Goal: Information Seeking & Learning: Learn about a topic

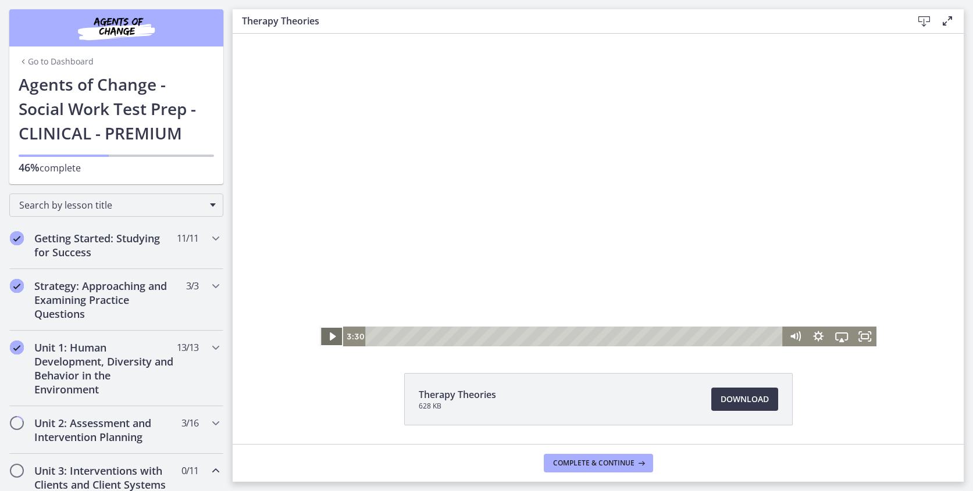
scroll to position [236, 0]
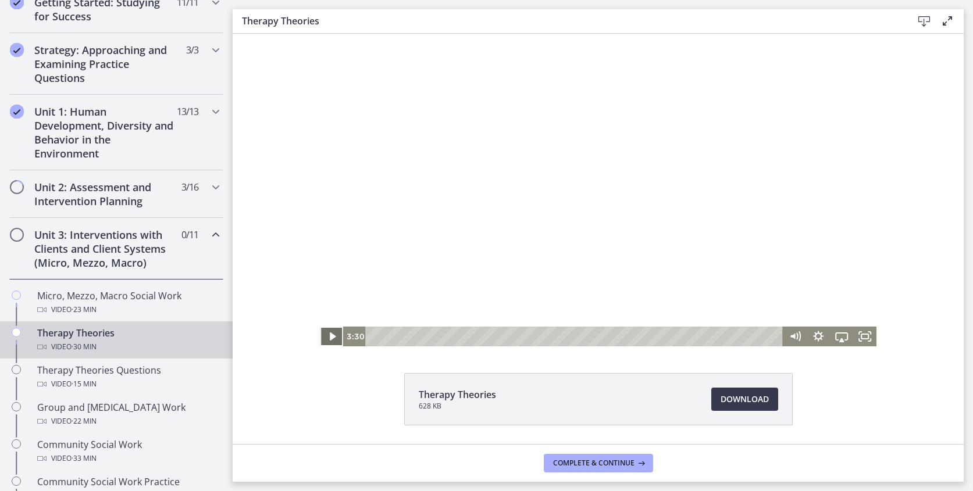
click at [337, 337] on icon "Play Video" at bounding box center [332, 337] width 23 height 20
click at [330, 344] on icon "Pause" at bounding box center [331, 337] width 23 height 20
click at [528, 341] on div "11:24" at bounding box center [576, 337] width 403 height 20
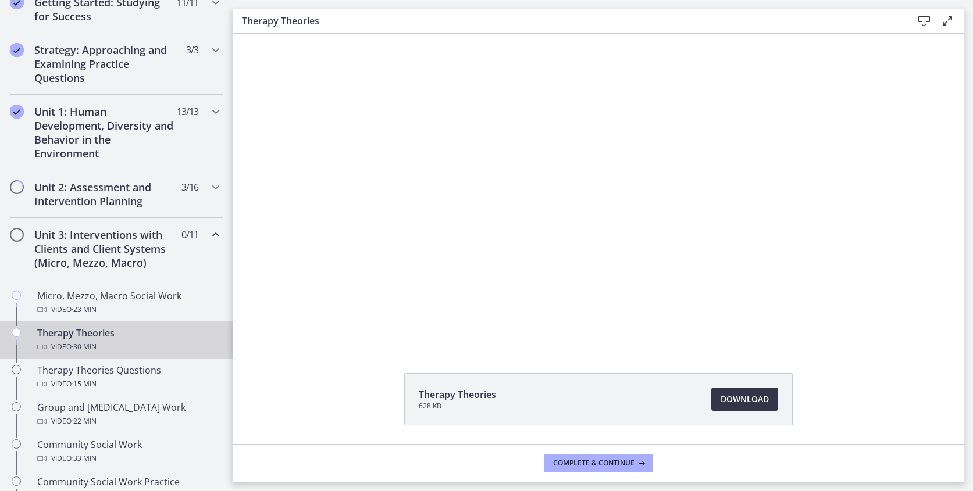
click at [728, 394] on span "Download Opens in a new window" at bounding box center [745, 400] width 48 height 14
click at [629, 459] on span "Complete & continue" at bounding box center [593, 463] width 81 height 9
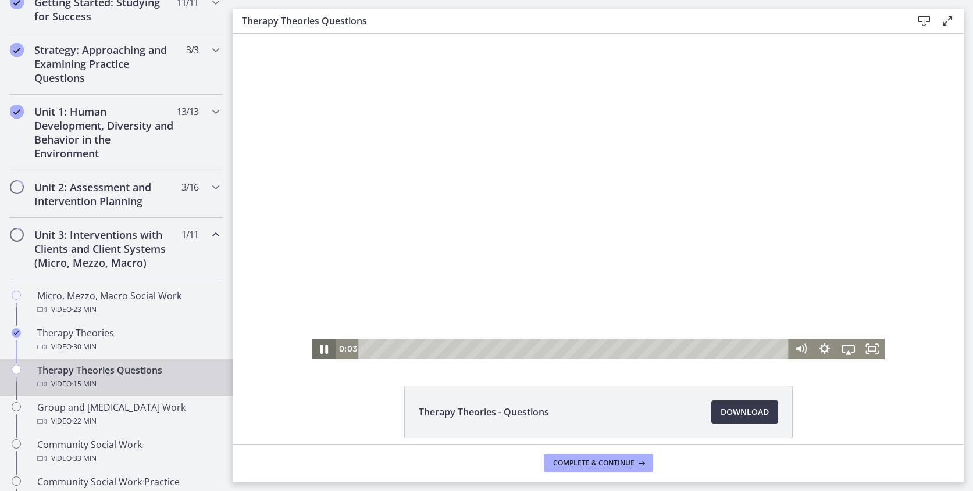
click at [327, 350] on icon "Pause" at bounding box center [323, 349] width 28 height 24
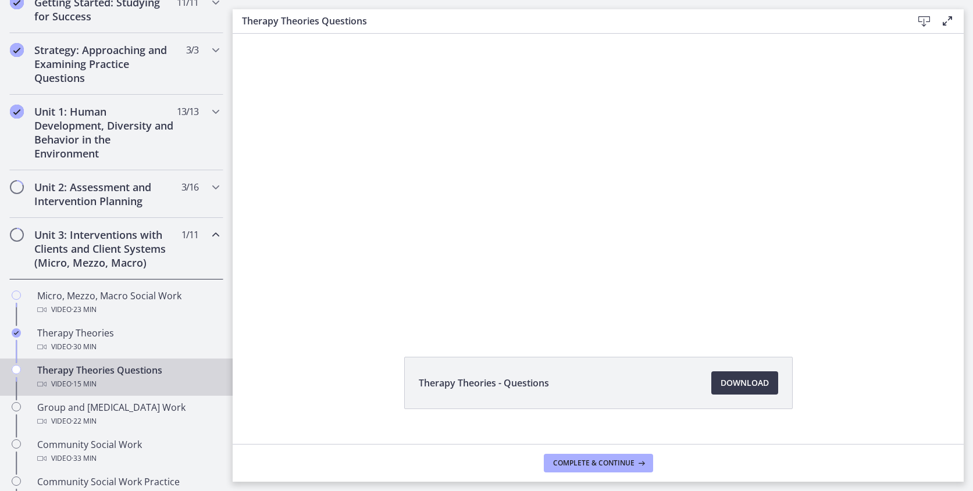
scroll to position [40, 0]
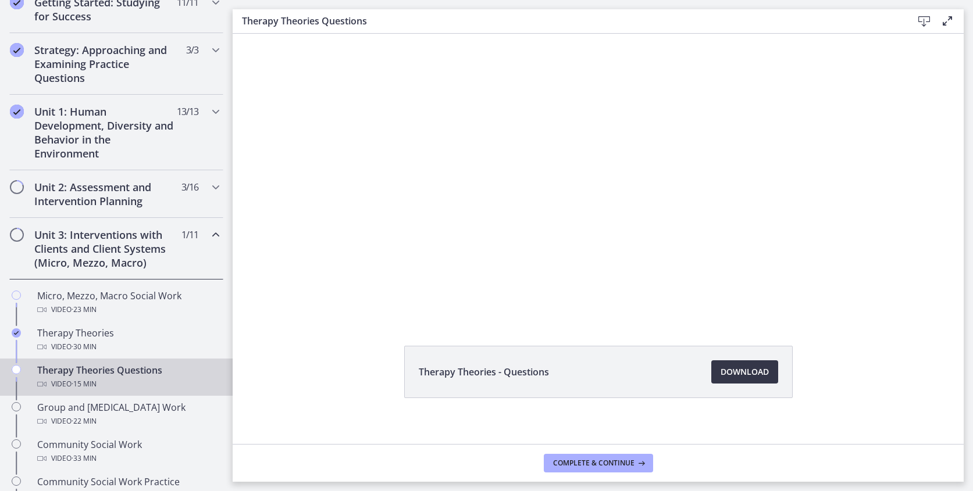
click at [745, 374] on span "Download Opens in a new window" at bounding box center [745, 372] width 48 height 14
click at [622, 459] on span "Complete & continue" at bounding box center [593, 463] width 81 height 9
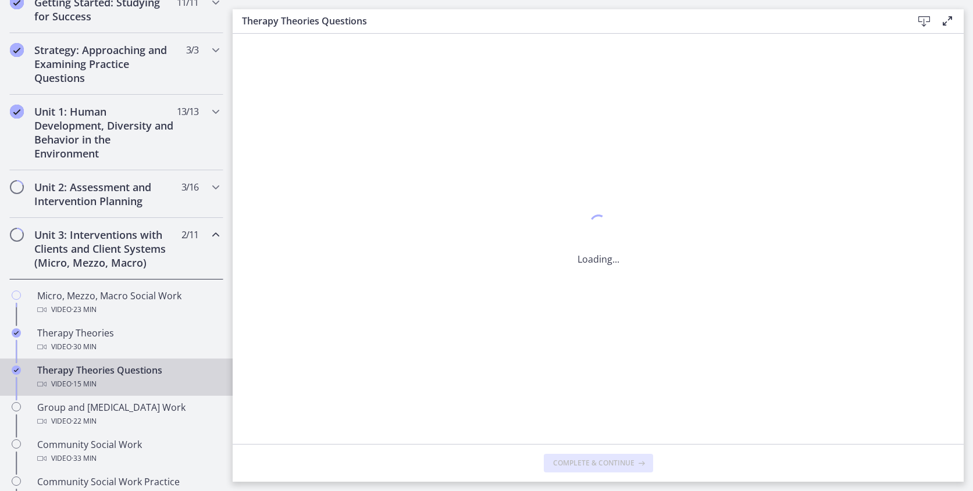
scroll to position [0, 0]
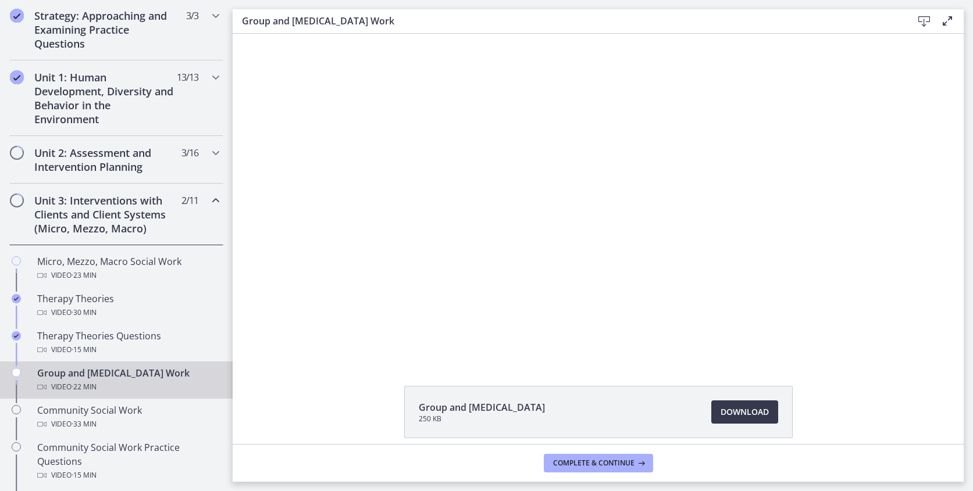
scroll to position [273, 0]
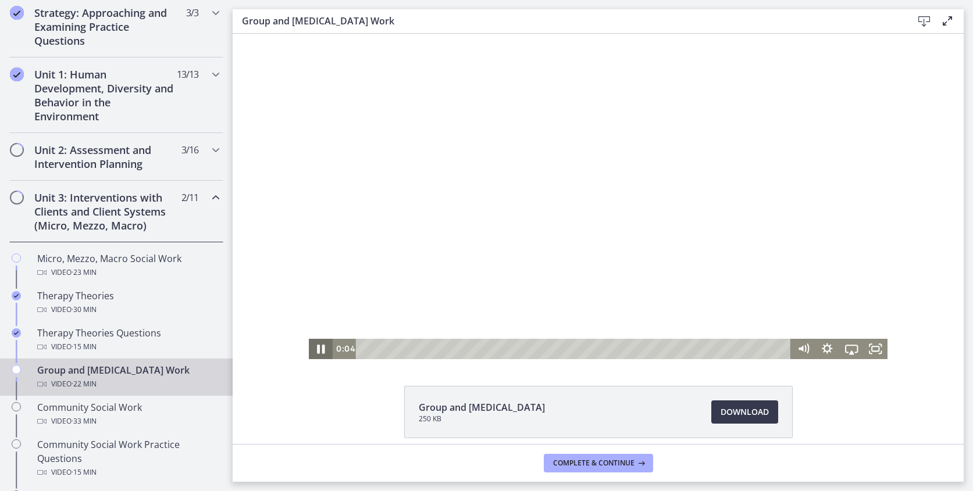
click at [320, 350] on icon "Pause" at bounding box center [320, 349] width 29 height 24
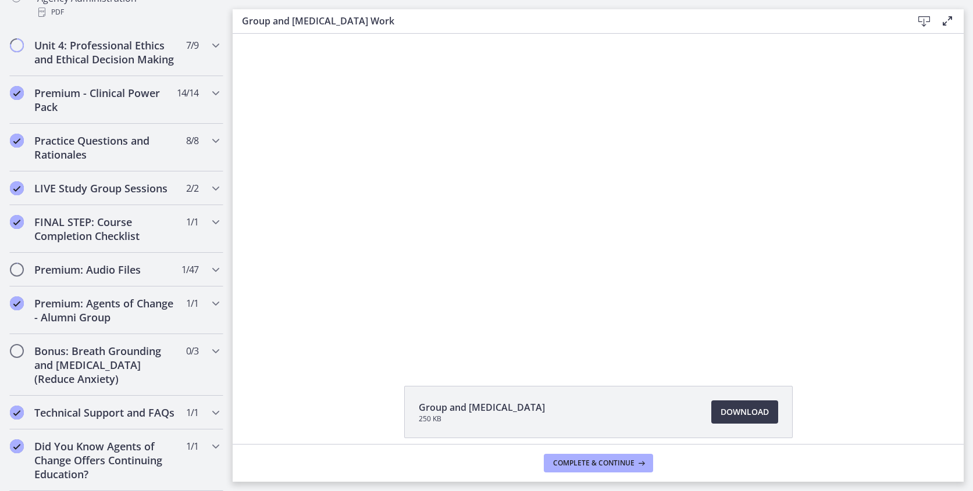
scroll to position [934, 0]
click at [218, 187] on icon "Chapters" at bounding box center [216, 188] width 14 height 14
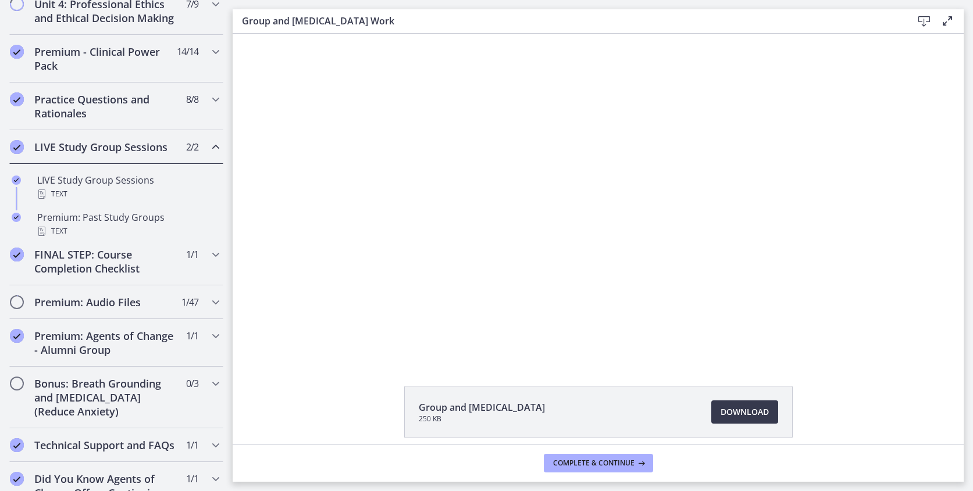
scroll to position [571, 0]
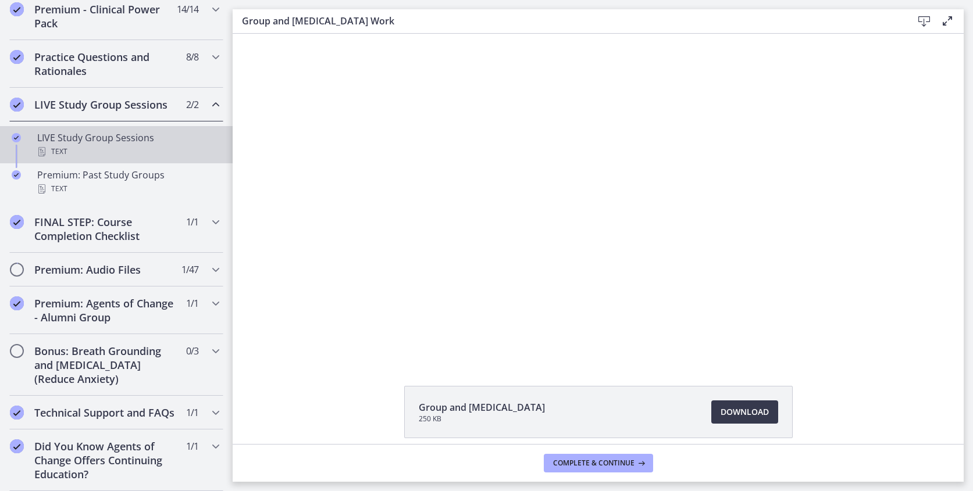
click at [128, 142] on div "LIVE Study Group Sessions Text" at bounding box center [127, 145] width 181 height 28
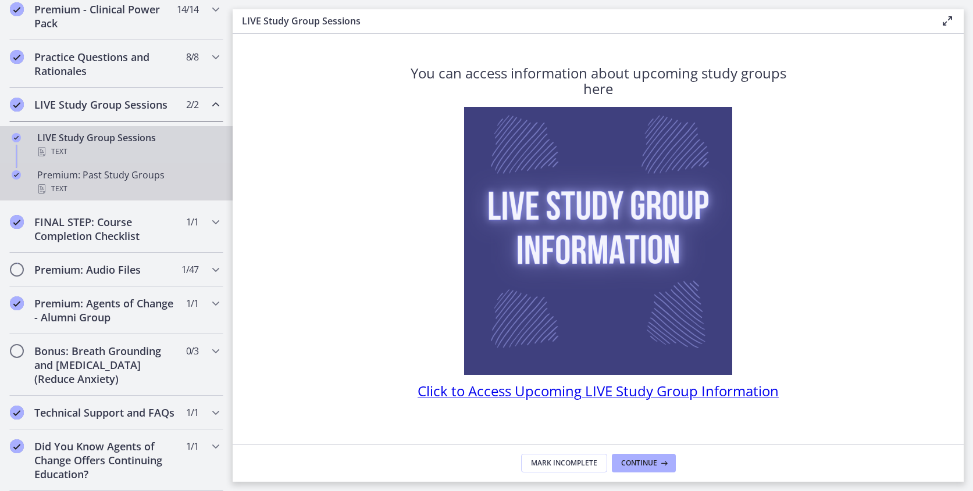
click at [127, 172] on div "Premium: Past Study Groups Text" at bounding box center [127, 182] width 181 height 28
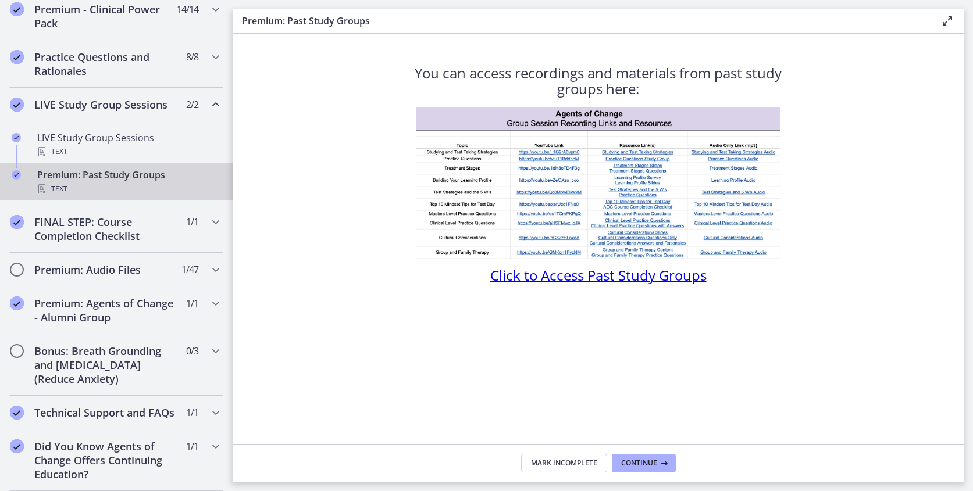
click at [589, 274] on span "Click to Access Past Study Groups" at bounding box center [598, 275] width 216 height 19
